Goal: Task Accomplishment & Management: Manage account settings

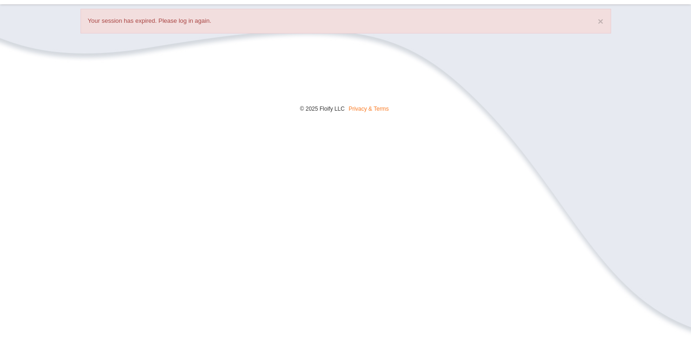
scroll to position [42, 0]
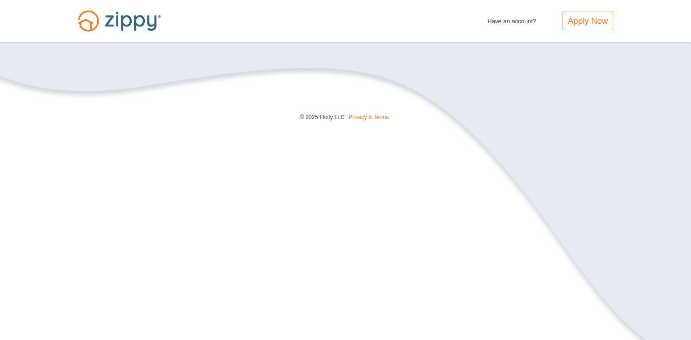
scroll to position [42, 0]
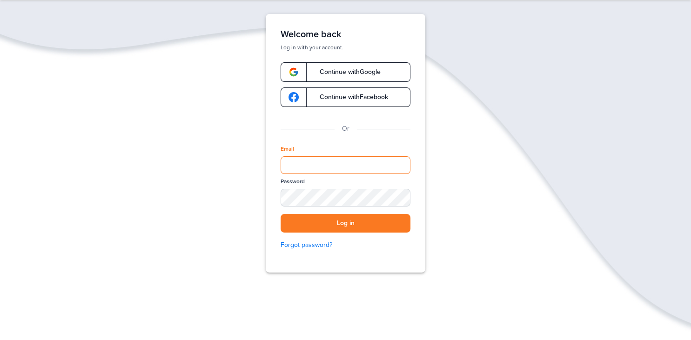
click at [330, 165] on input "Email" at bounding box center [346, 165] width 130 height 18
type input "**********"
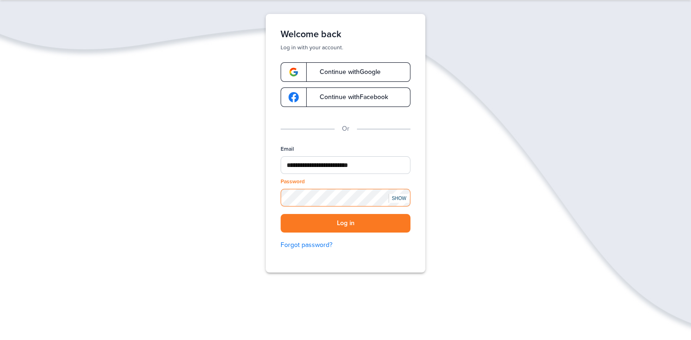
click at [281, 214] on button "Log in" at bounding box center [346, 223] width 130 height 19
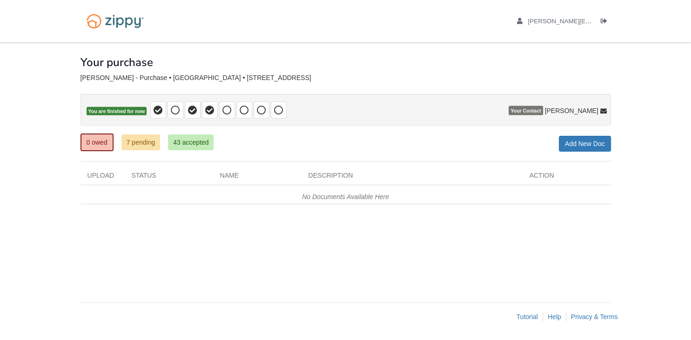
click at [344, 197] on em "No Documents Available Here" at bounding box center [345, 196] width 87 height 7
